Goal: Check status

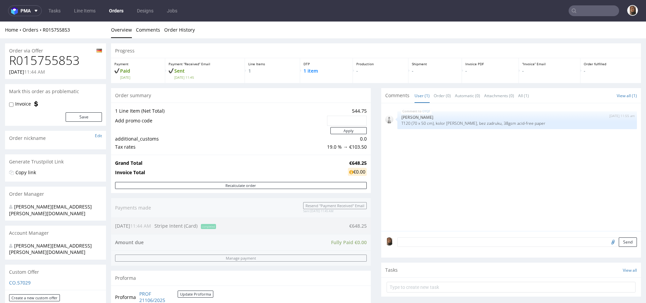
click at [118, 12] on link "Orders" at bounding box center [116, 10] width 23 height 11
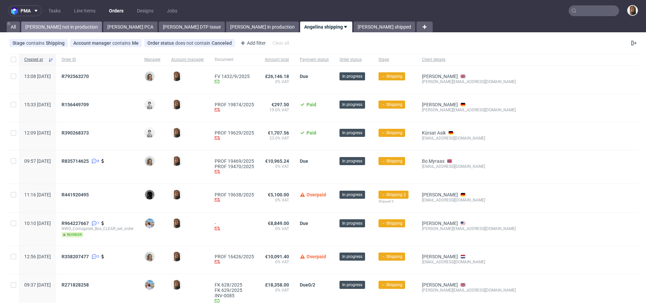
click at [61, 30] on link "[PERSON_NAME] not in production" at bounding box center [61, 27] width 81 height 11
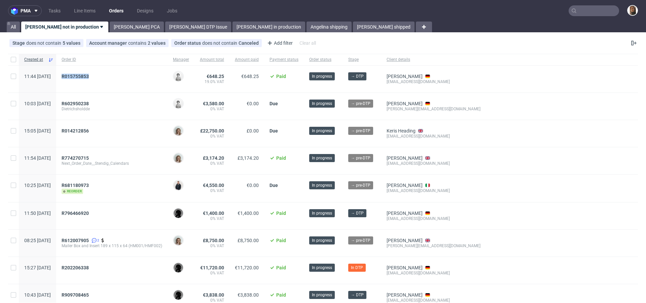
click at [162, 75] on div "R015755853" at bounding box center [112, 76] width 101 height 5
